Goal: Book appointment/travel/reservation

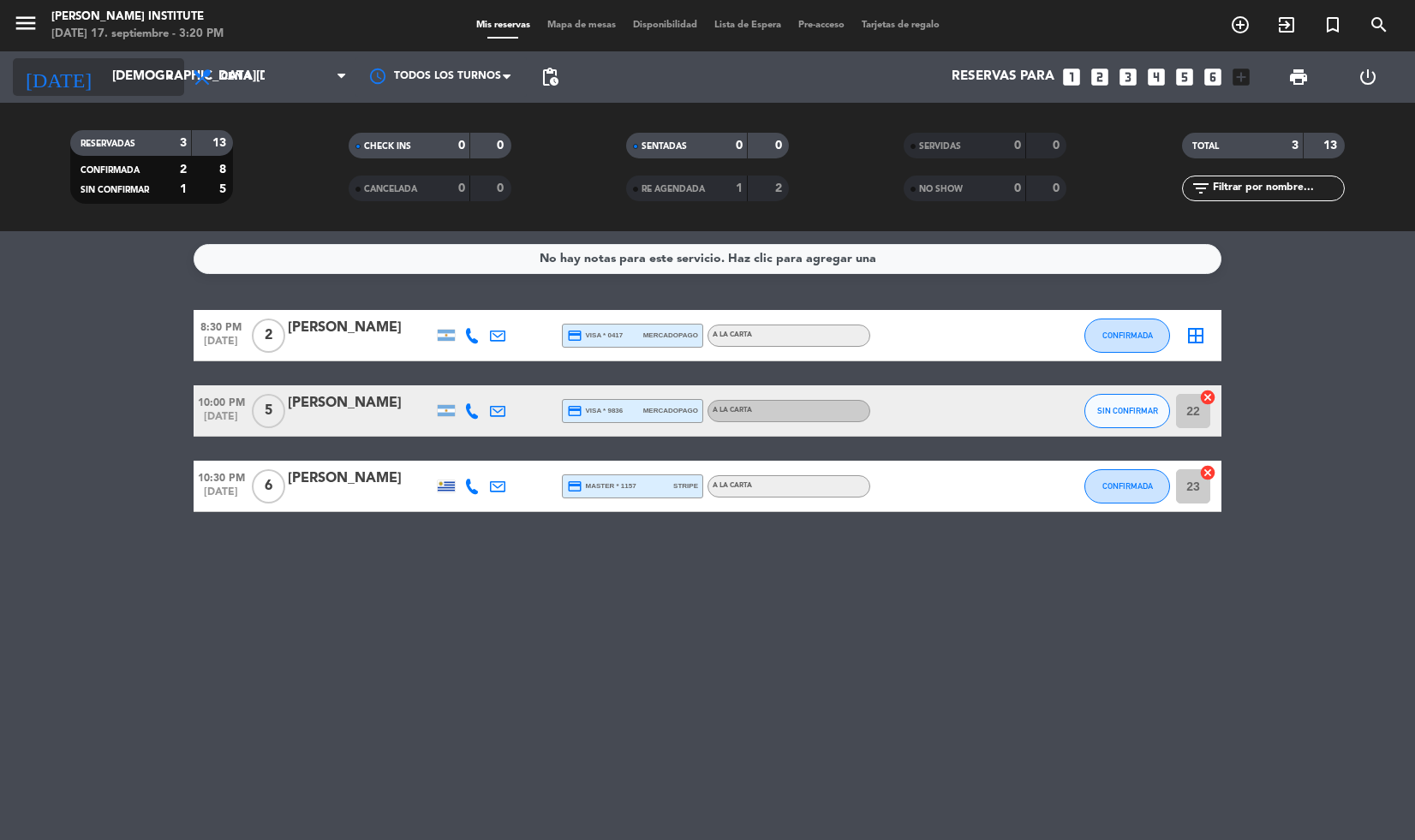
click at [153, 75] on input "[DEMOGRAPHIC_DATA][DATE]" at bounding box center [188, 76] width 169 height 32
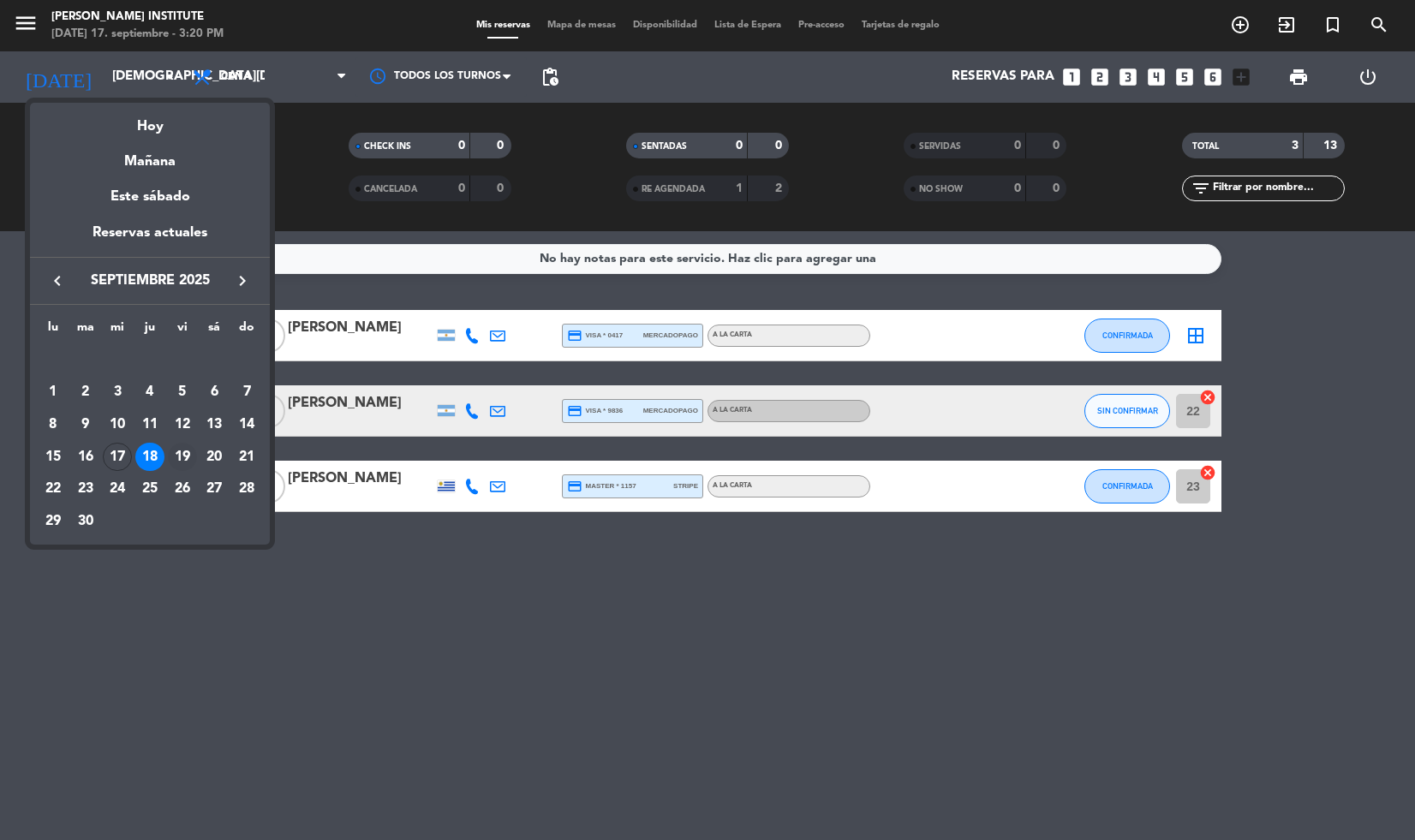
click at [187, 453] on div "19" at bounding box center [182, 458] width 30 height 30
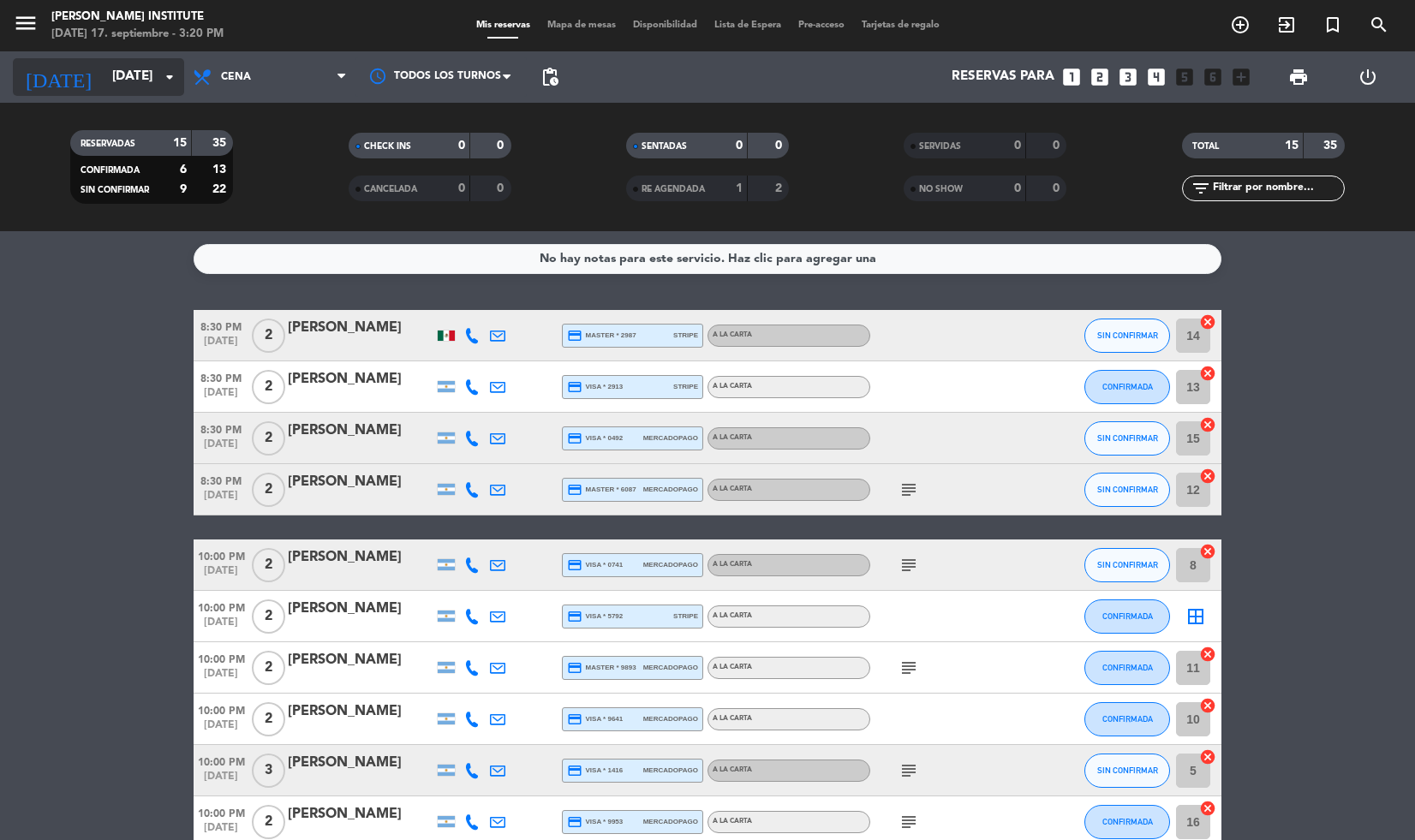
click at [155, 74] on input "[DATE]" at bounding box center [188, 76] width 169 height 32
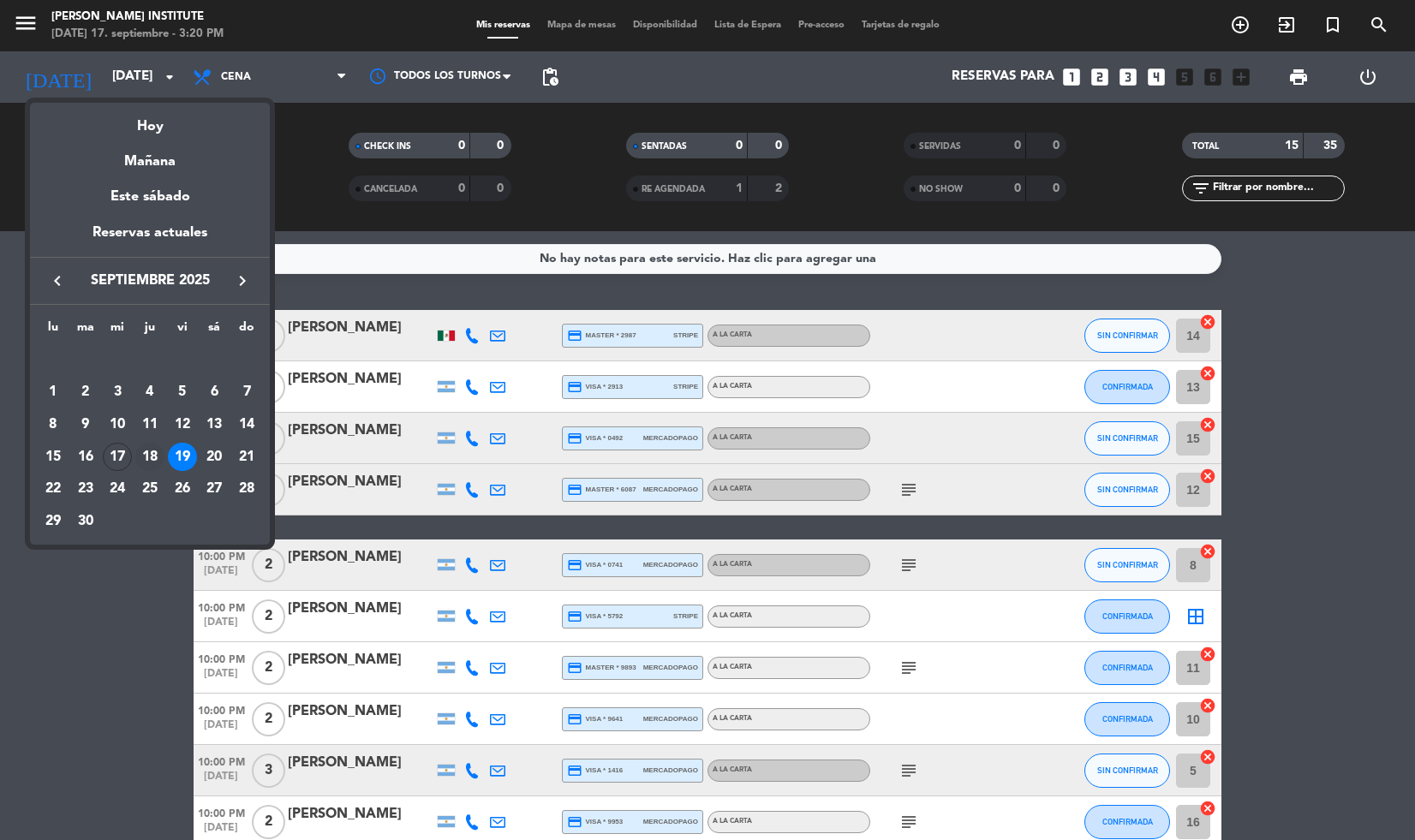
click at [149, 448] on div "18" at bounding box center [150, 458] width 30 height 30
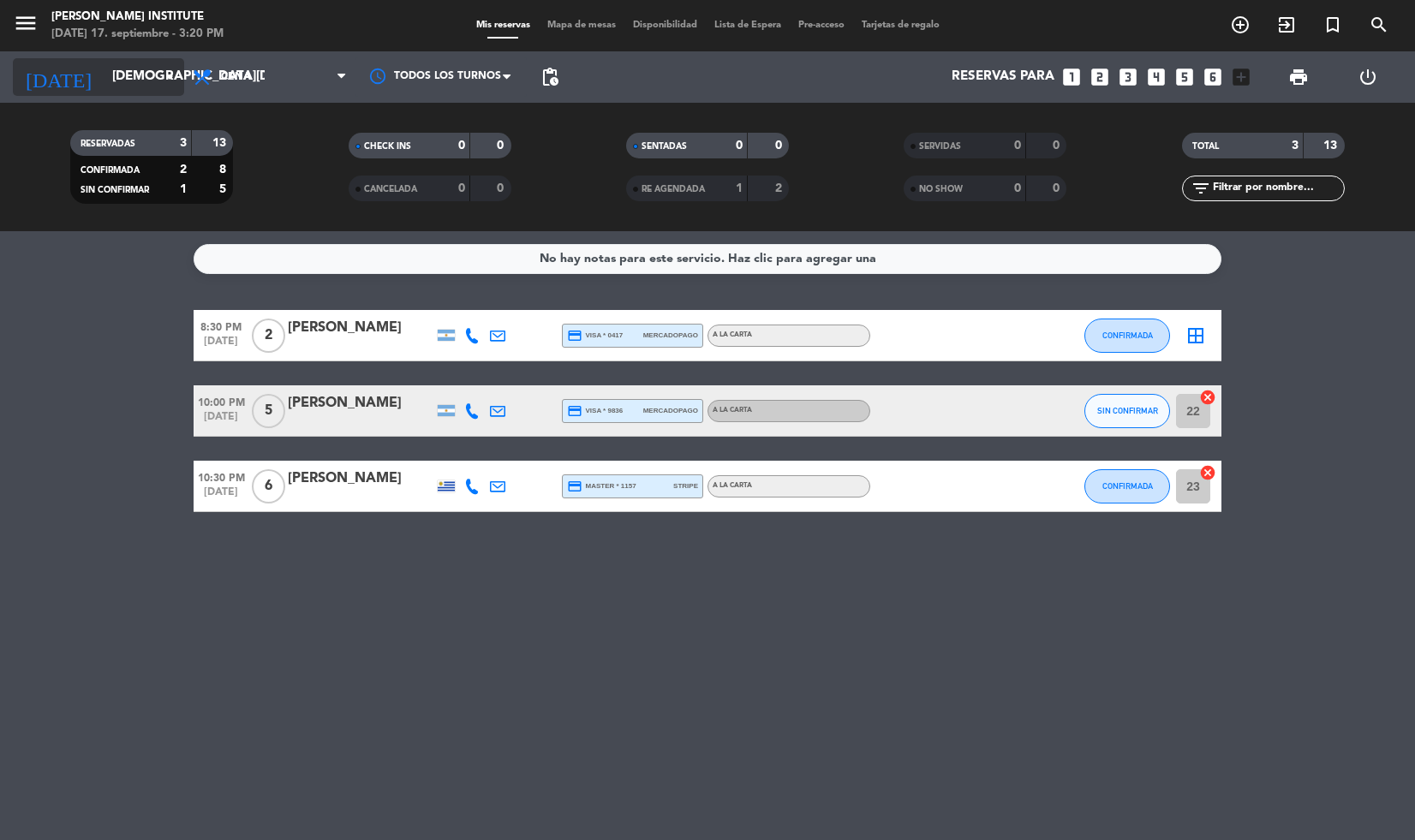
click at [127, 61] on input "[DEMOGRAPHIC_DATA][DATE]" at bounding box center [188, 76] width 169 height 32
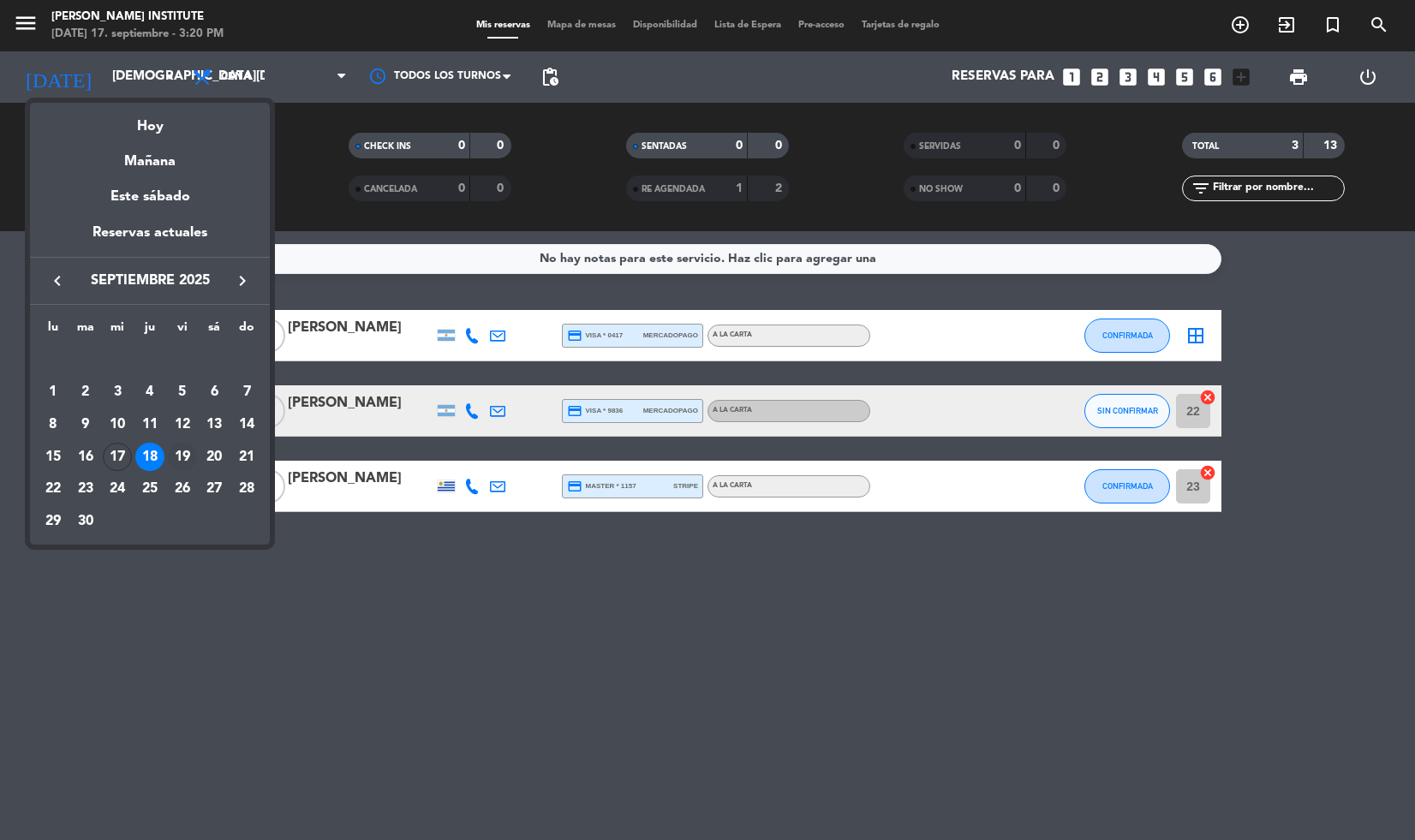
click at [190, 446] on div "19" at bounding box center [182, 458] width 30 height 30
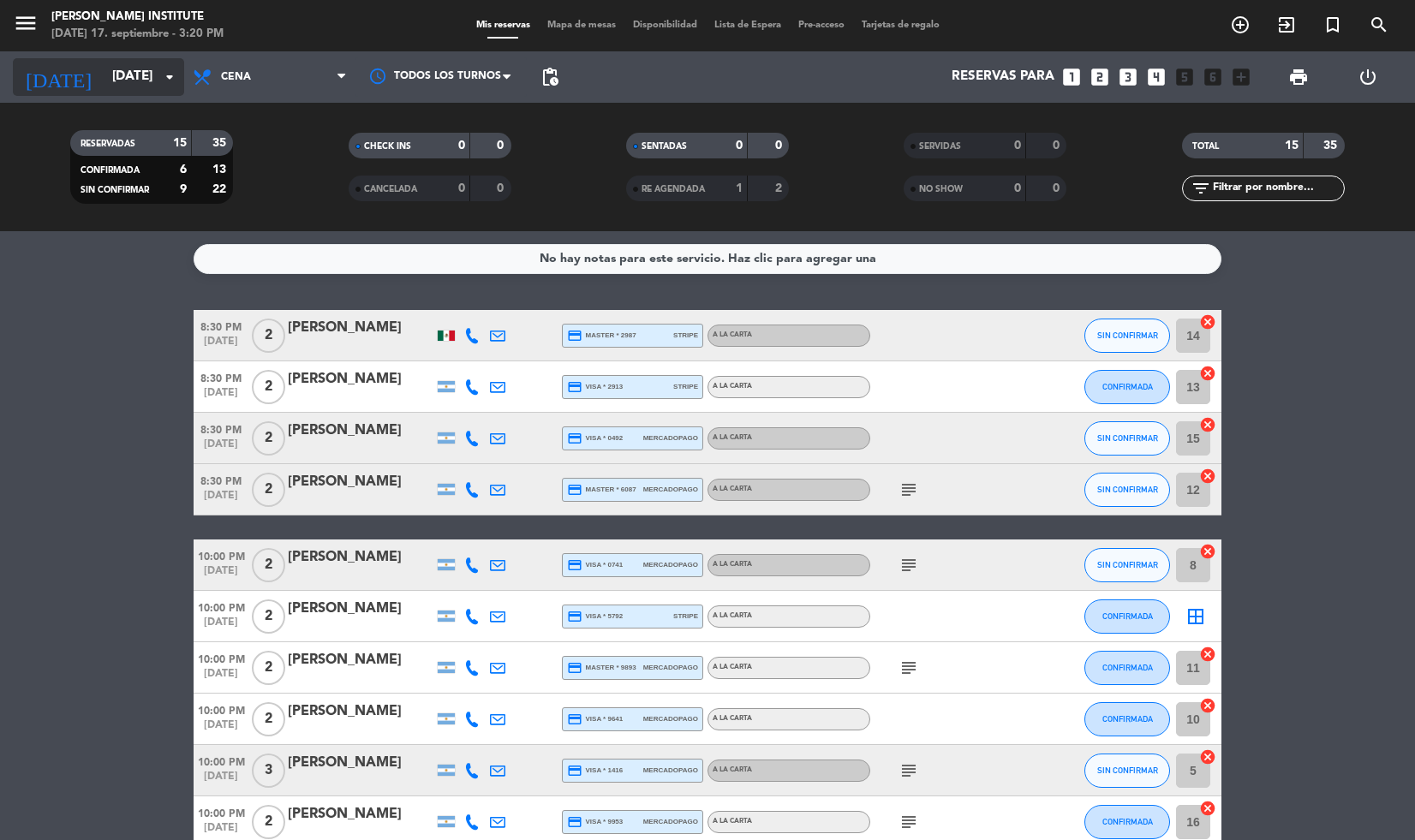
click at [151, 70] on input "[DATE]" at bounding box center [188, 76] width 169 height 32
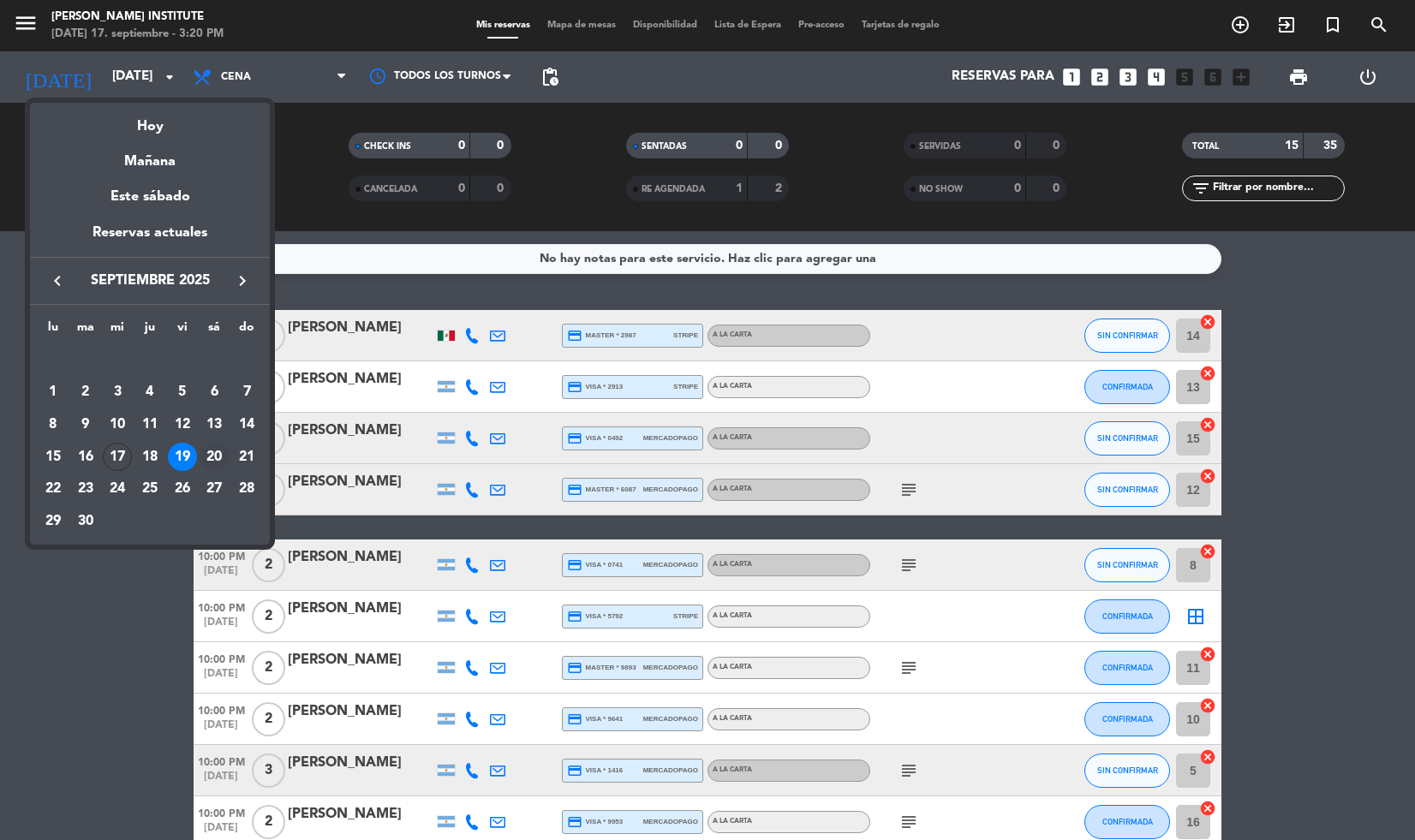
click at [215, 452] on div "20" at bounding box center [215, 458] width 30 height 30
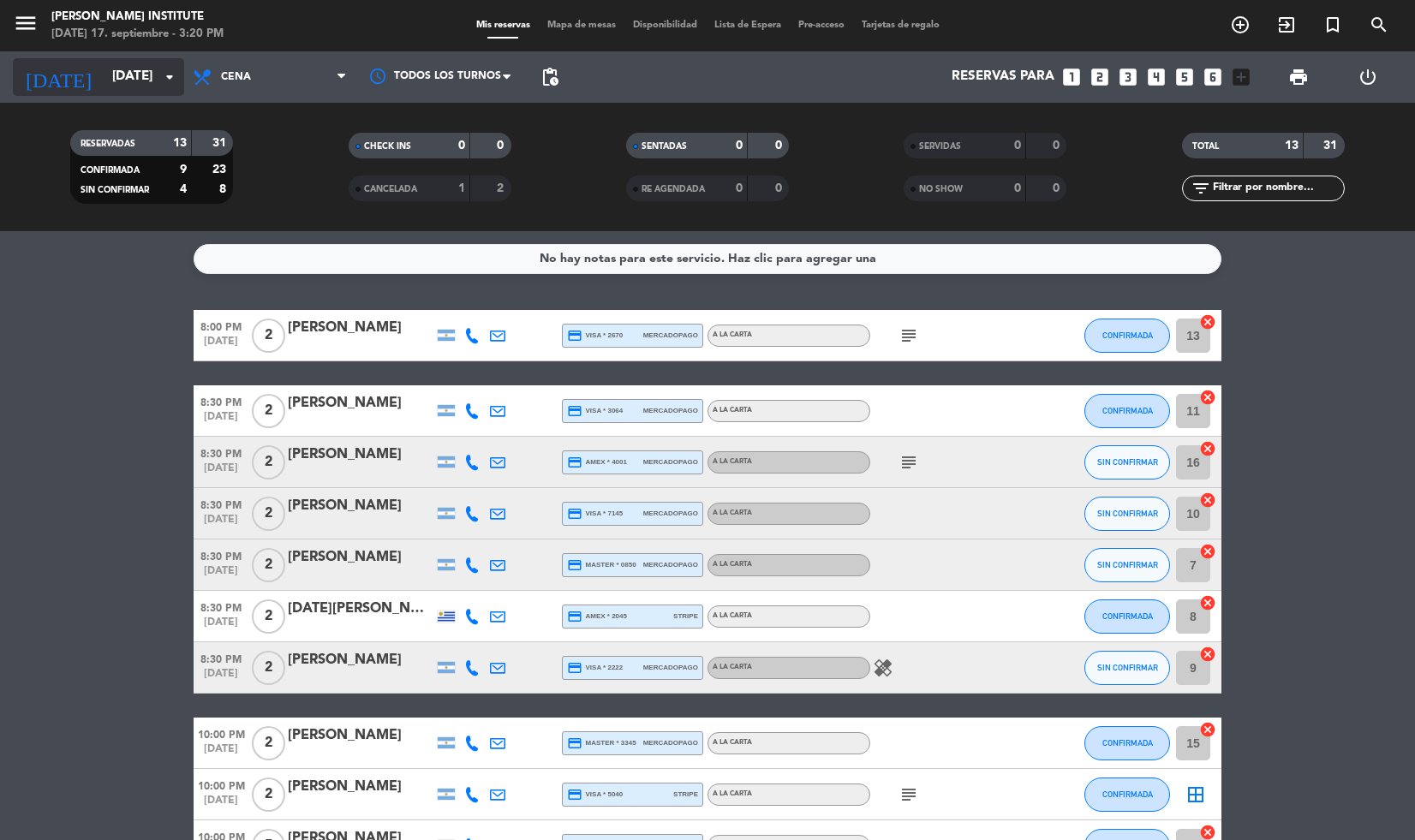
click at [149, 73] on input "[DATE]" at bounding box center [188, 76] width 169 height 32
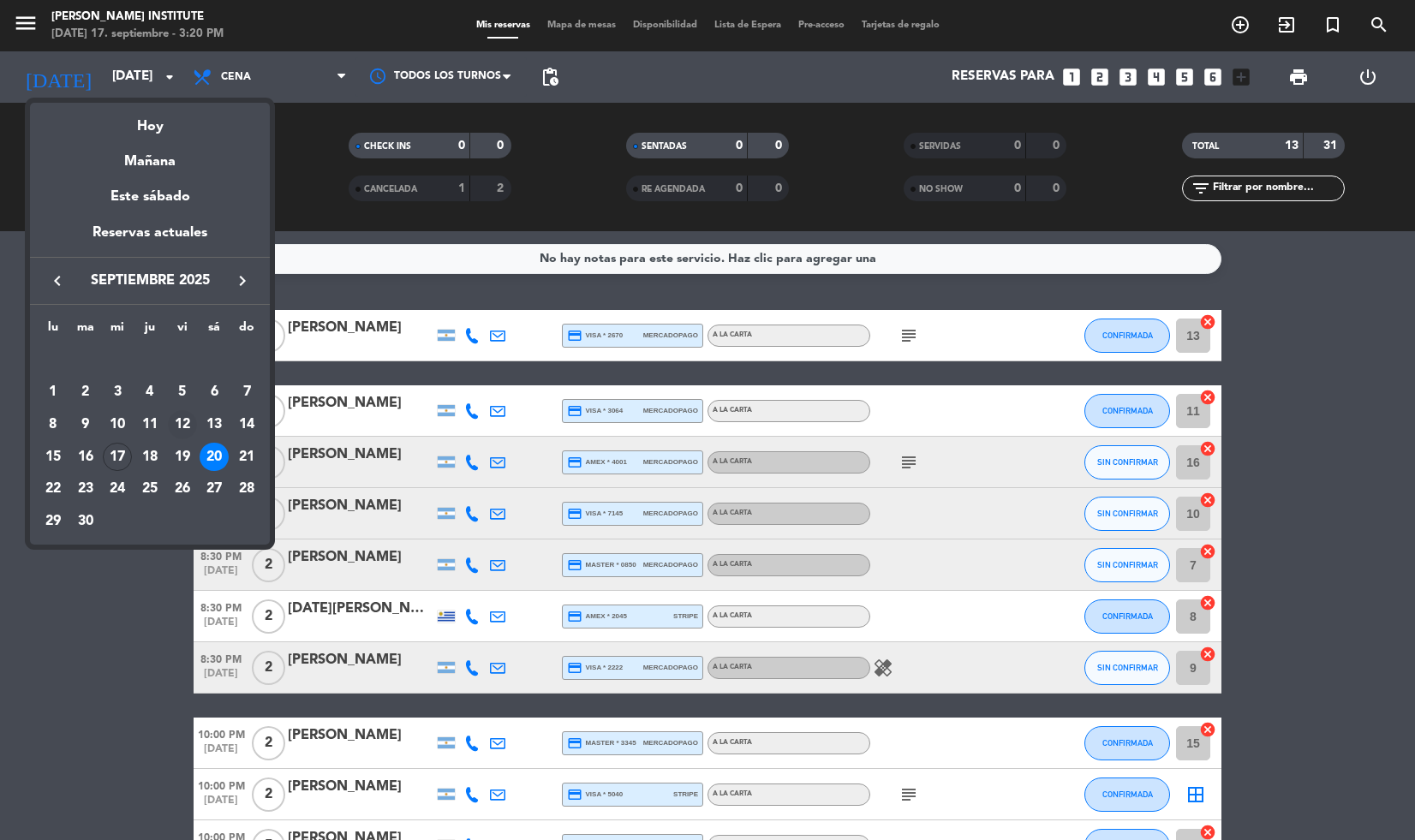
click at [188, 427] on div "12" at bounding box center [182, 425] width 30 height 30
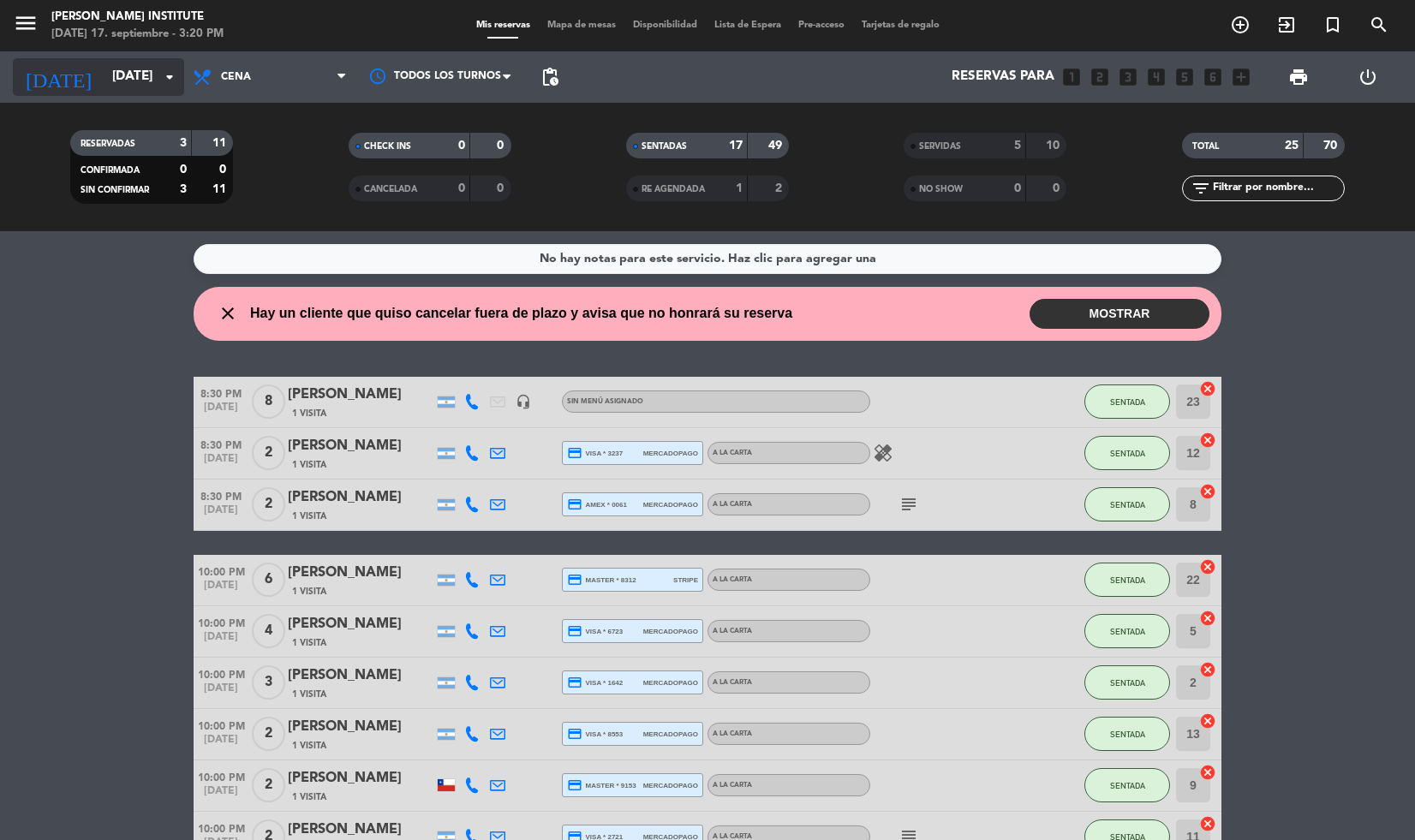
click at [154, 87] on input "[DATE]" at bounding box center [188, 76] width 169 height 32
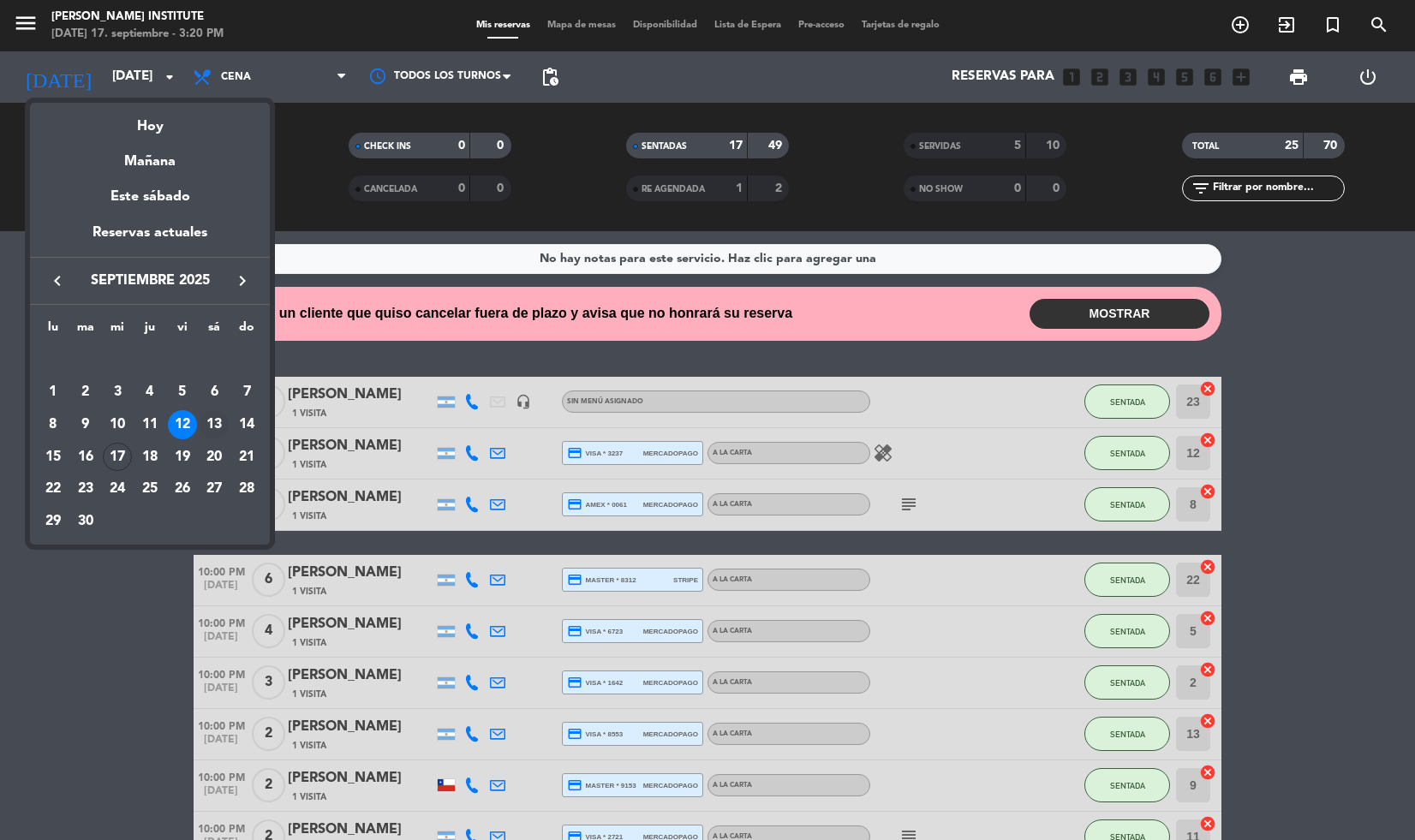
click at [215, 419] on div "13" at bounding box center [215, 425] width 30 height 30
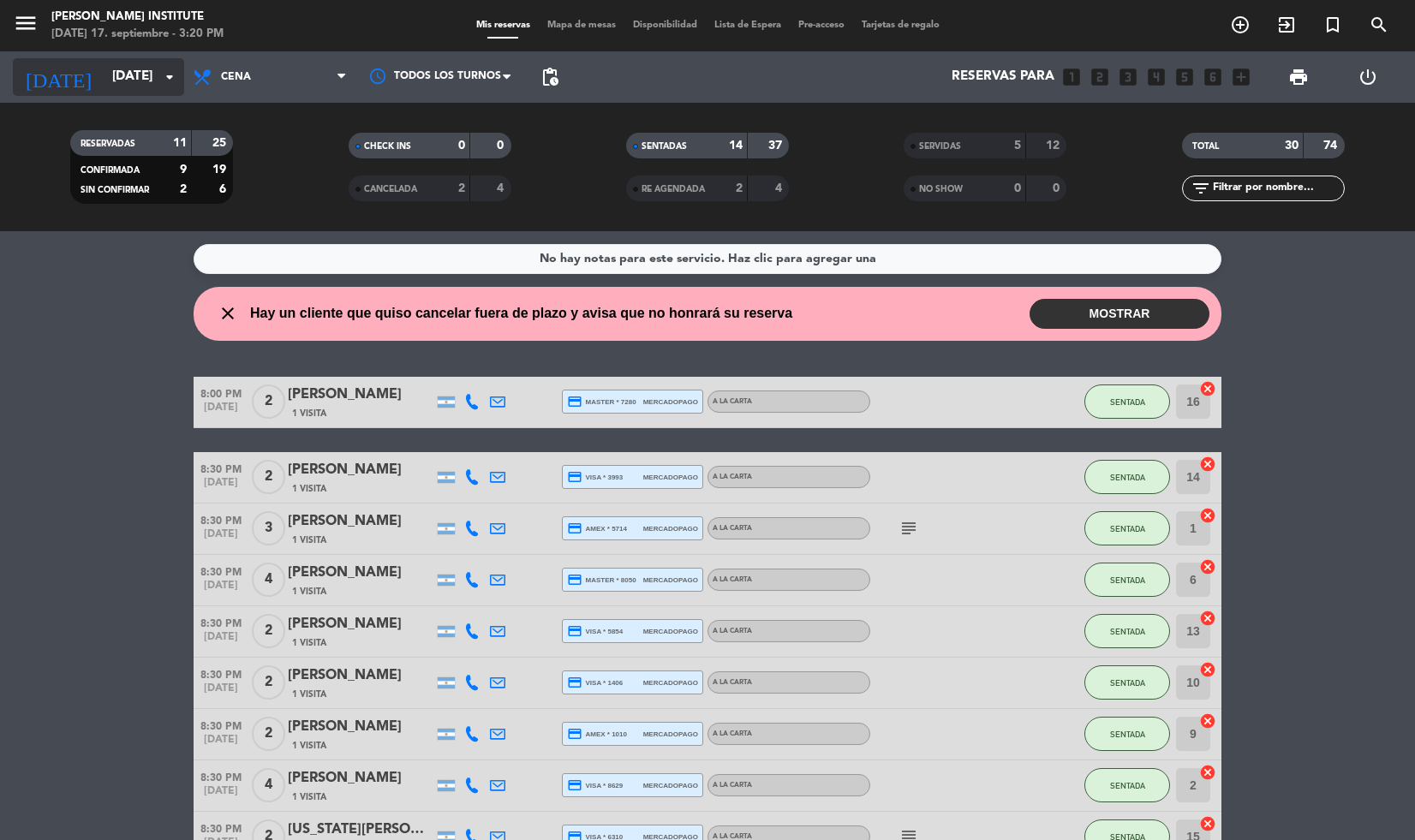
click at [154, 76] on input "[DATE]" at bounding box center [188, 76] width 169 height 32
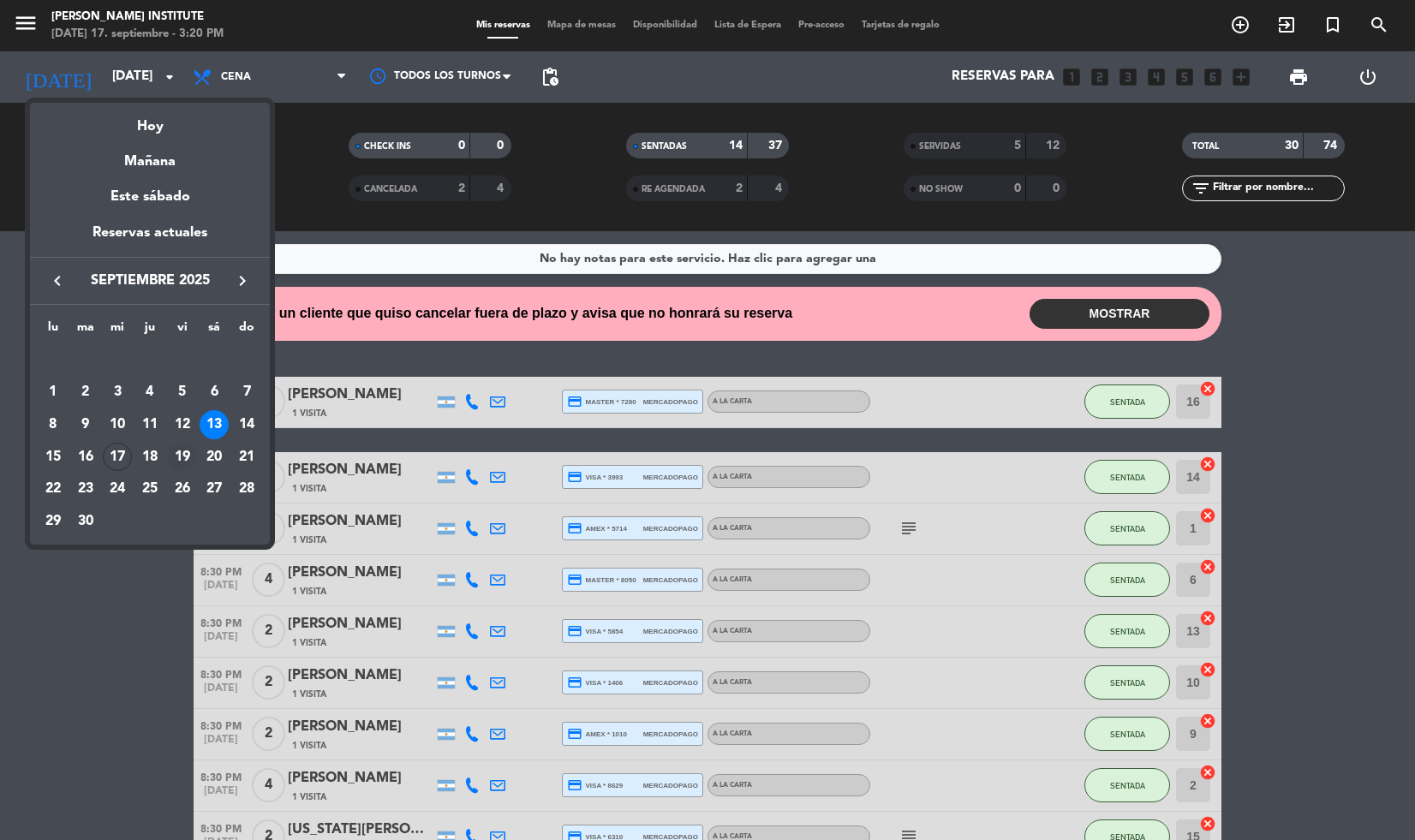
click at [184, 444] on div "19" at bounding box center [182, 458] width 30 height 30
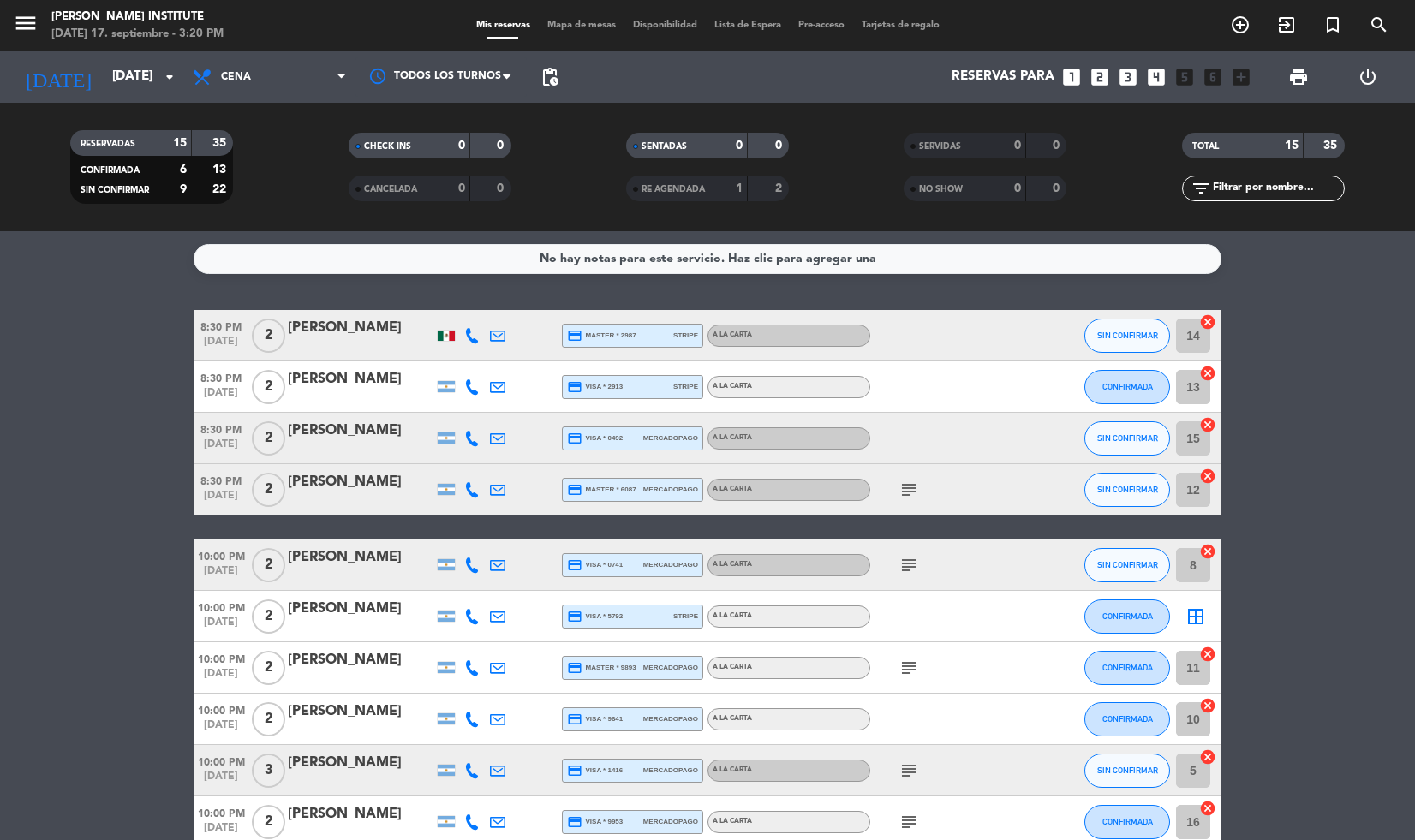
scroll to position [399, 0]
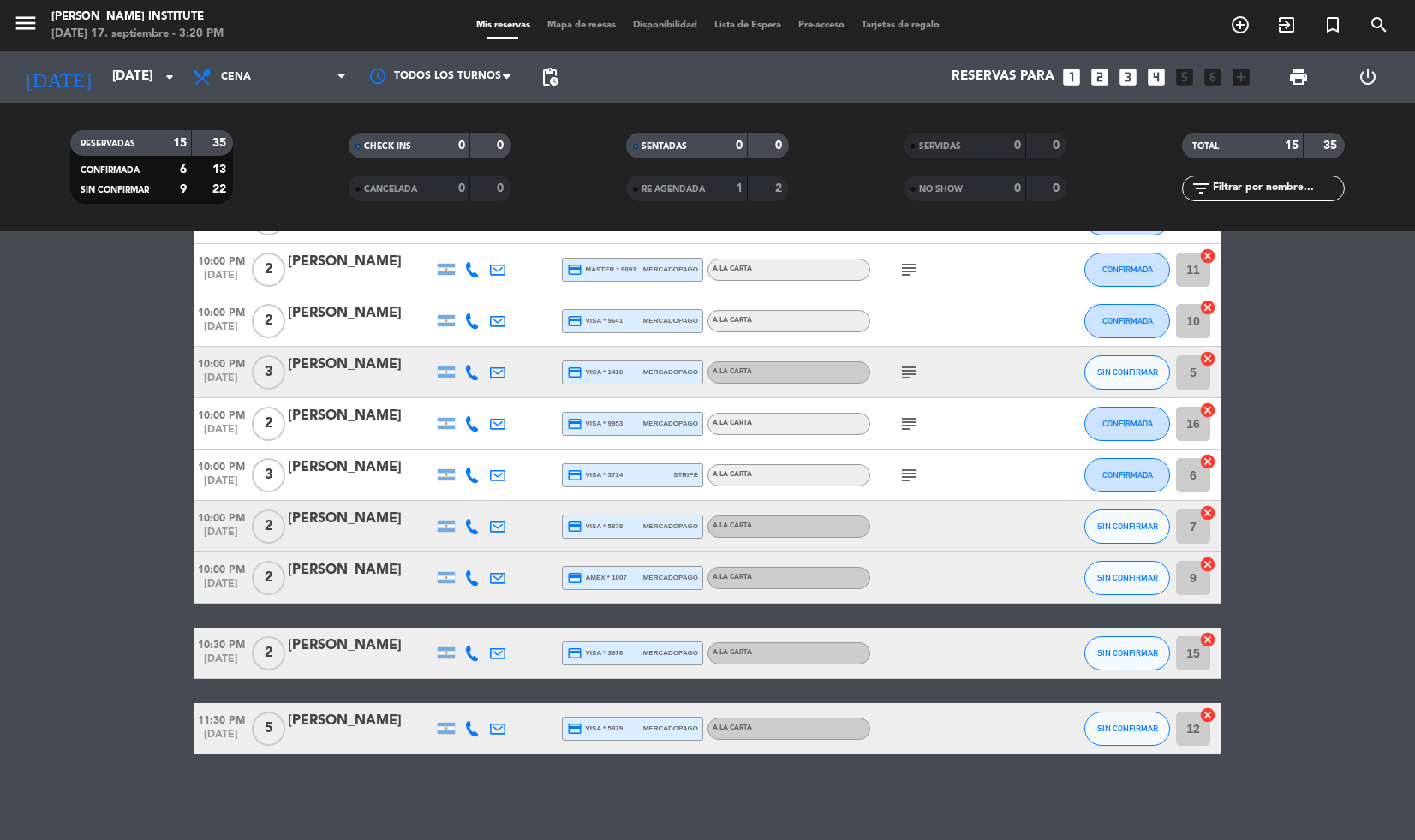
click at [145, 96] on div "[DATE] [DATE] arrow_drop_down" at bounding box center [98, 76] width 171 height 51
click at [145, 82] on input "[DATE]" at bounding box center [188, 76] width 169 height 32
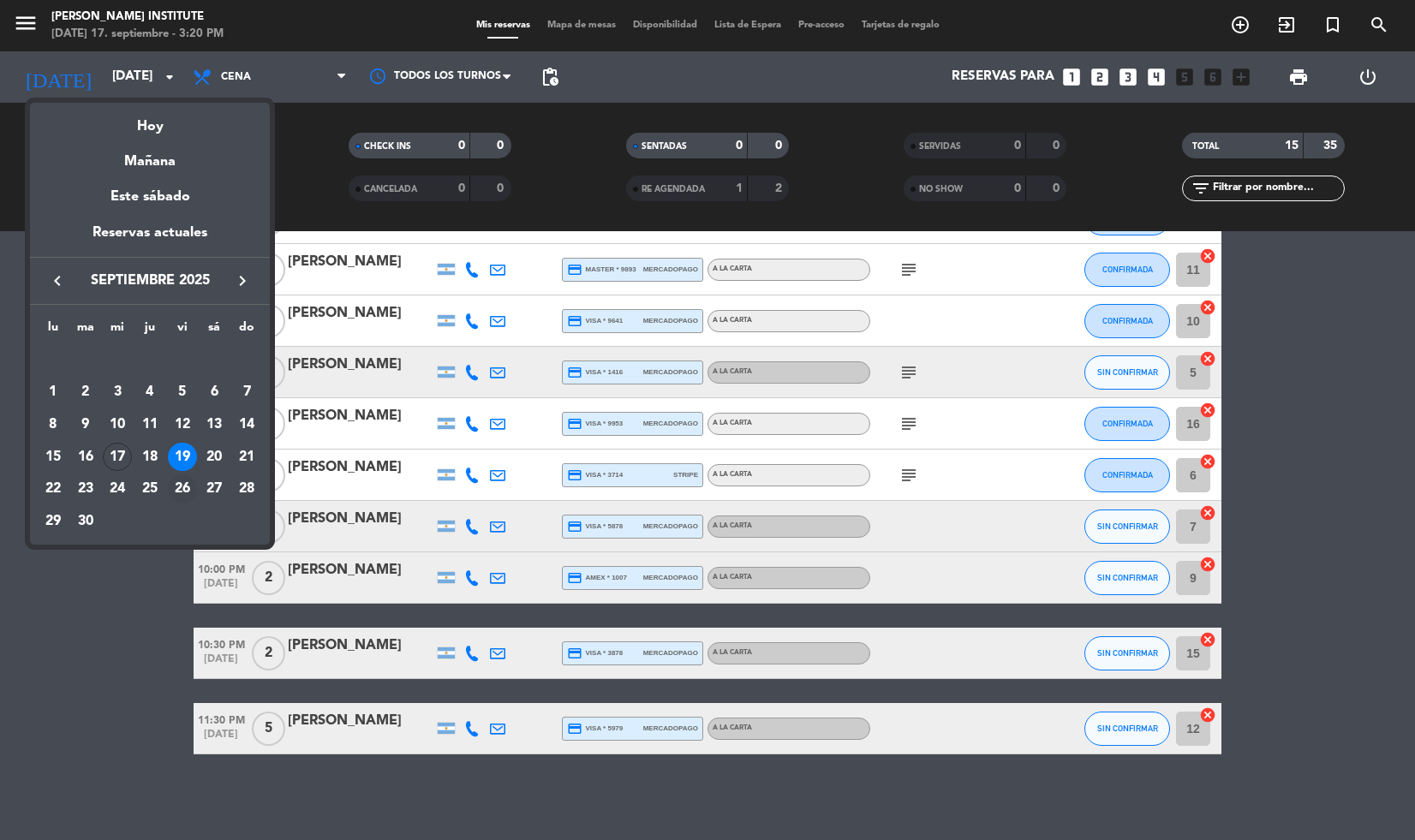
click at [189, 475] on td "26" at bounding box center [182, 488] width 32 height 32
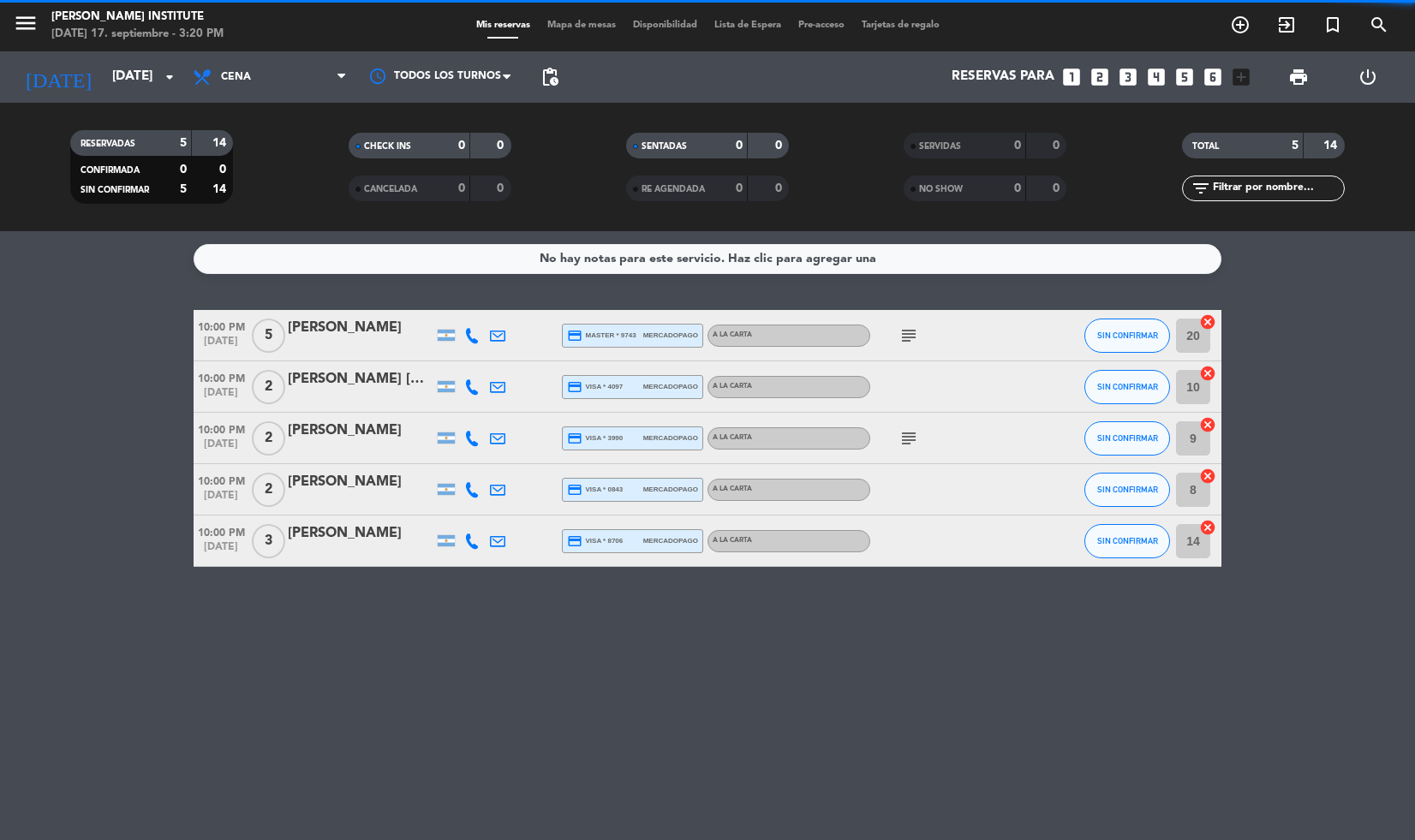
scroll to position [0, 0]
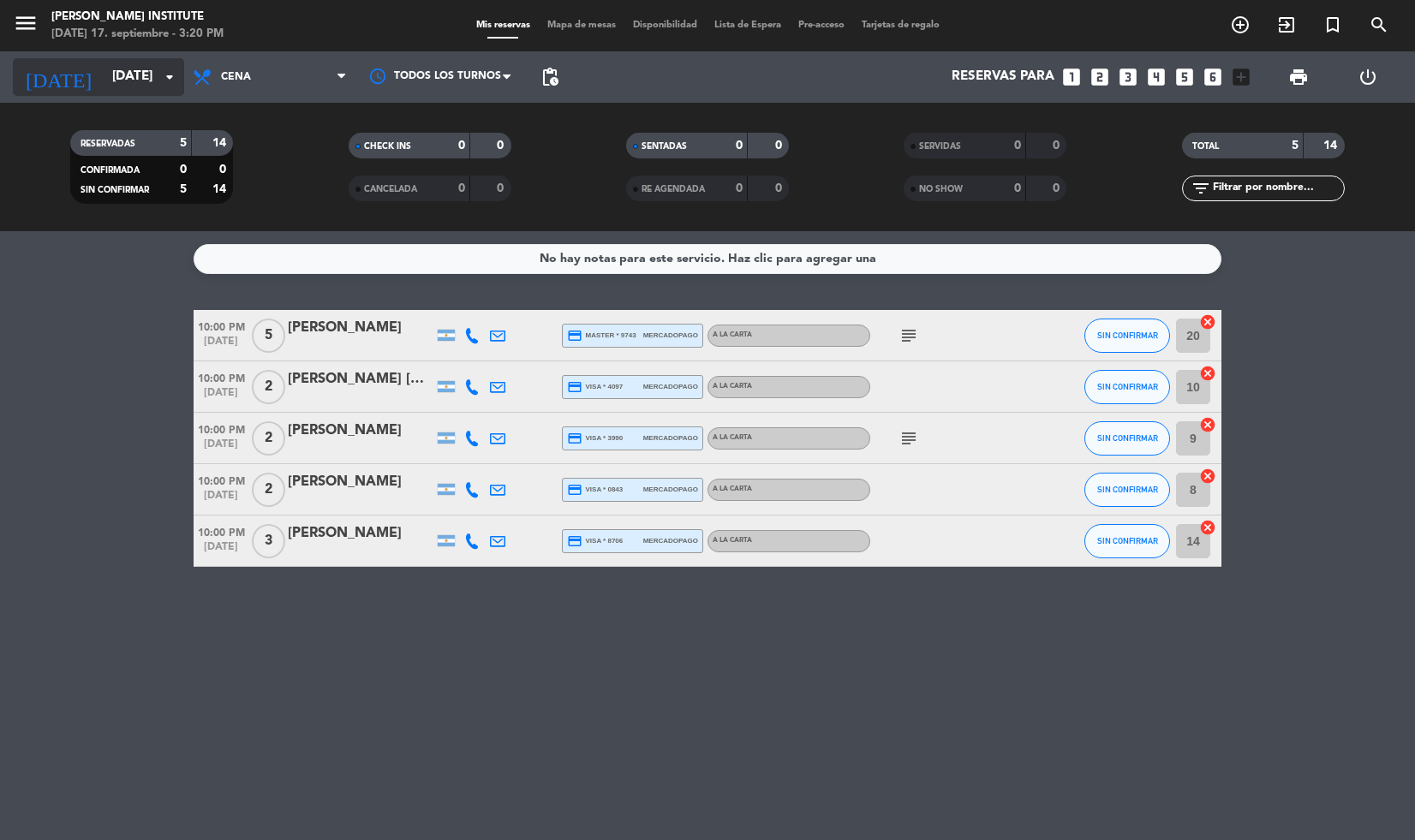
click at [148, 80] on input "[DATE]" at bounding box center [188, 76] width 169 height 32
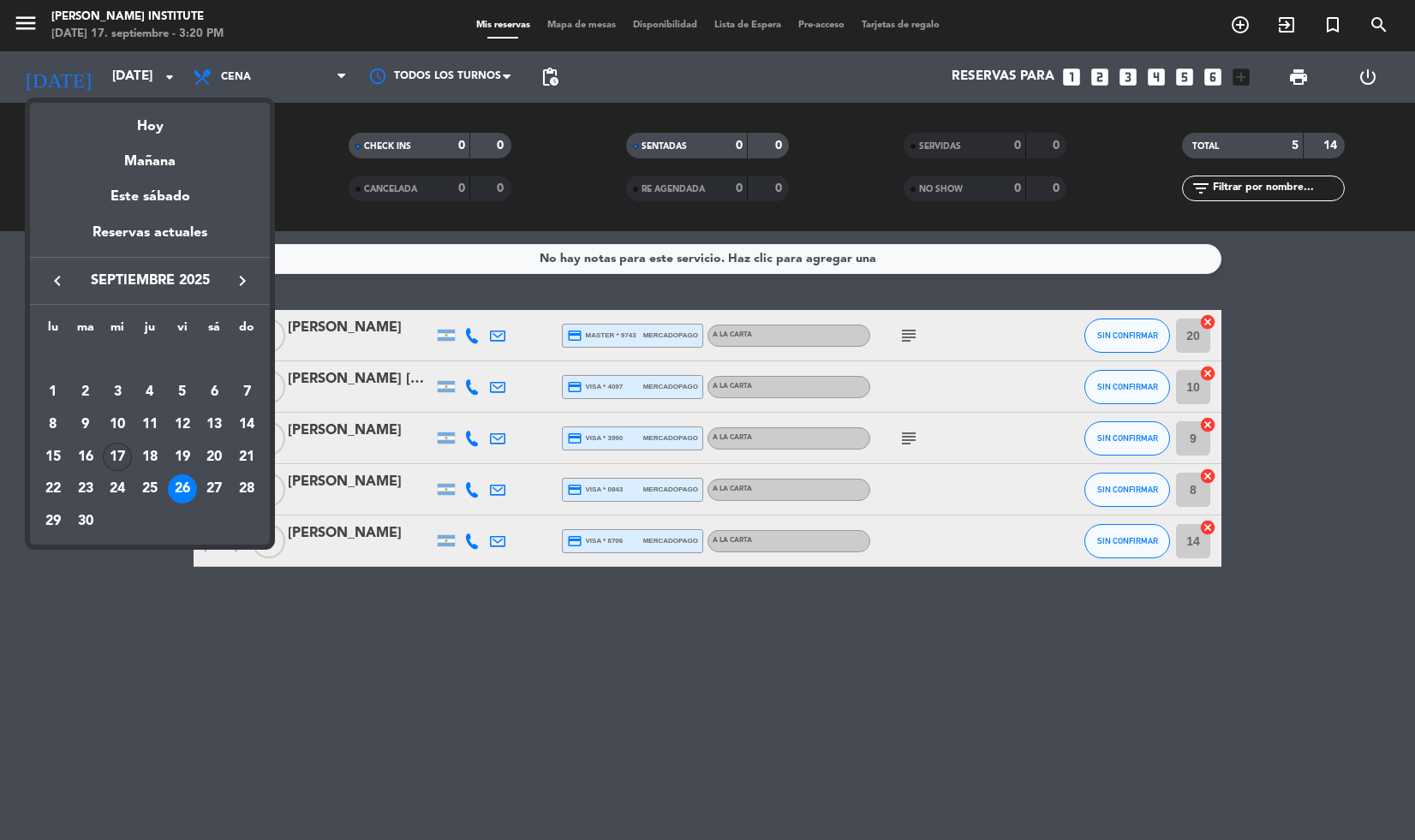
click at [119, 454] on div "17" at bounding box center [117, 458] width 30 height 30
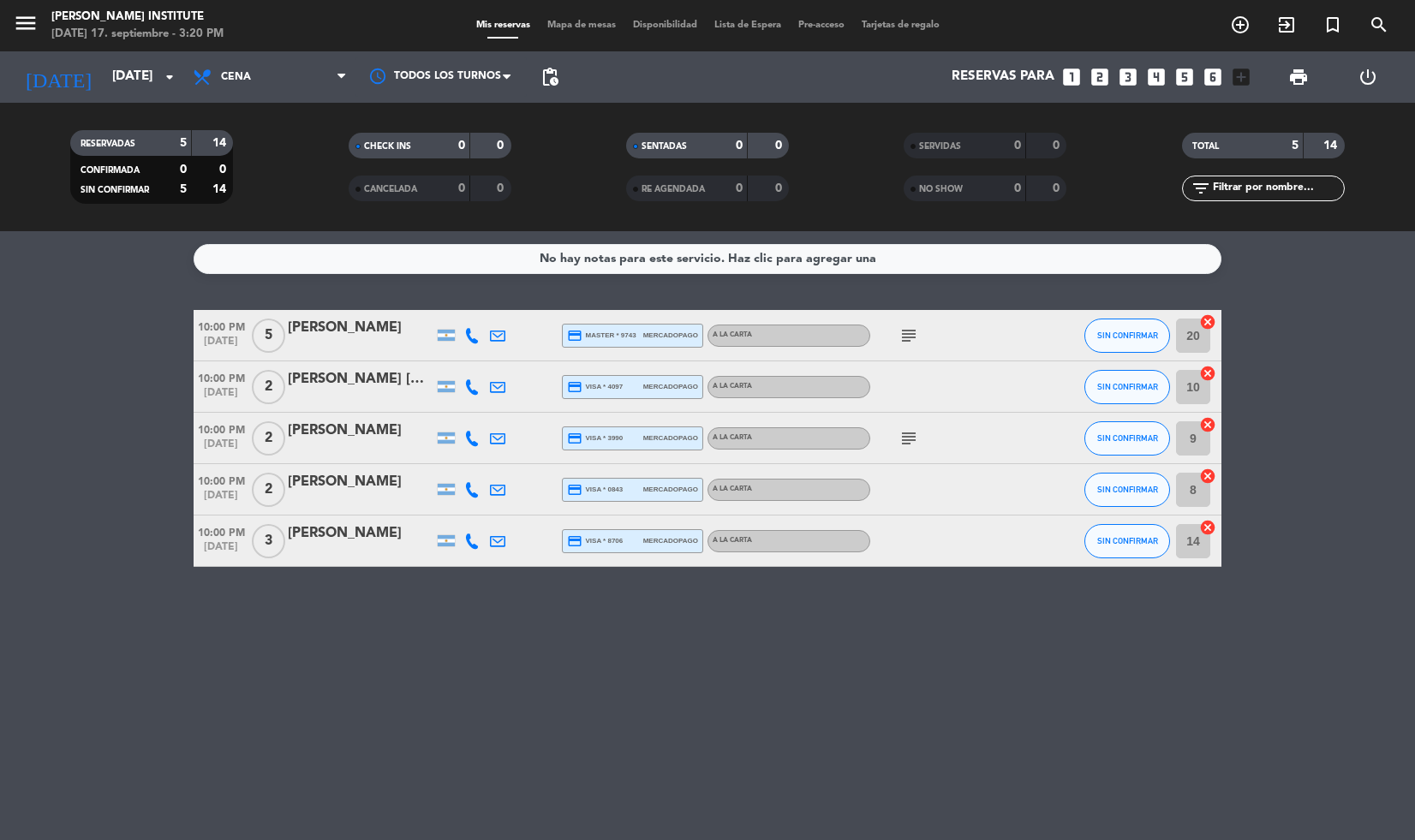
type input "[DATE]"
